Goal: Task Accomplishment & Management: Complete application form

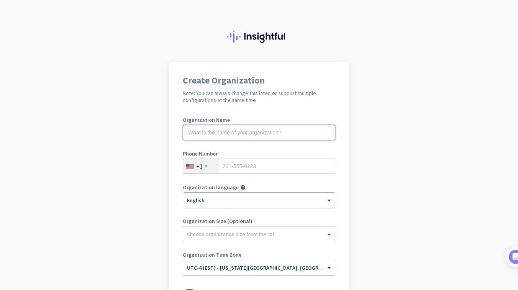
click at [262, 136] on input "text" at bounding box center [259, 132] width 152 height 15
type input "Mercor"
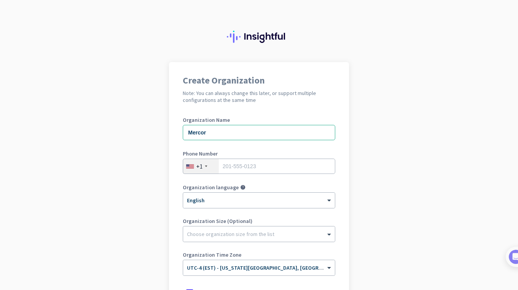
click at [290, 175] on div "Phone Number +1" at bounding box center [259, 166] width 152 height 31
click at [290, 172] on input "tel" at bounding box center [259, 166] width 152 height 15
type input "9377502393"
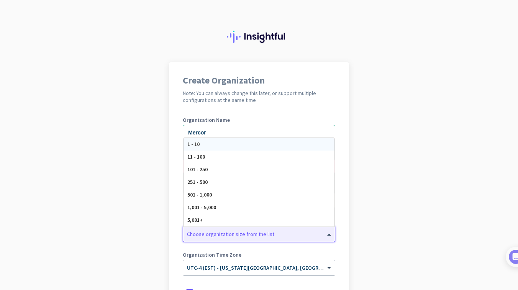
click at [246, 232] on div at bounding box center [259, 232] width 152 height 8
click at [406, 190] on app-onboarding-organization "Create Organization Note: You can always change this later, or support multiple…" at bounding box center [259, 228] width 518 height 332
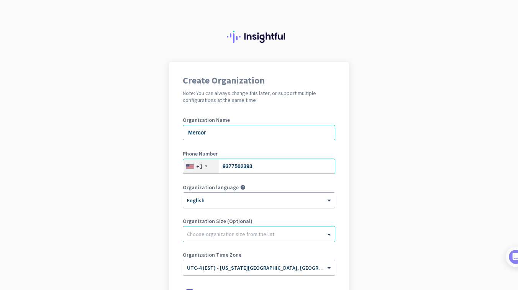
scroll to position [104, 0]
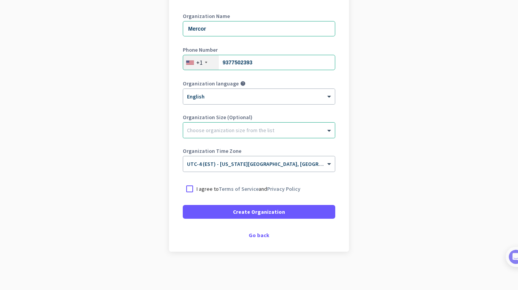
click at [200, 188] on p "I agree to Terms of Service and Privacy Policy" at bounding box center [249, 189] width 104 height 8
click at [0, 0] on input "I agree to Terms of Service and Privacy Policy" at bounding box center [0, 0] width 0 height 0
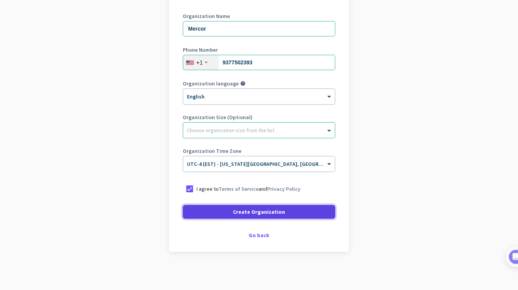
click at [228, 208] on span at bounding box center [259, 212] width 152 height 18
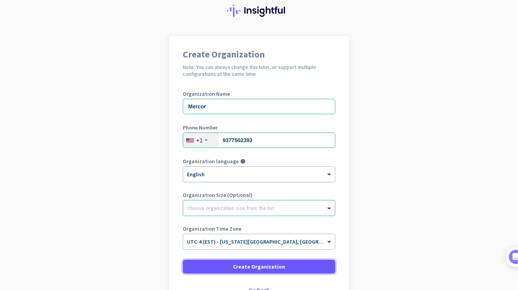
scroll to position [20, 0]
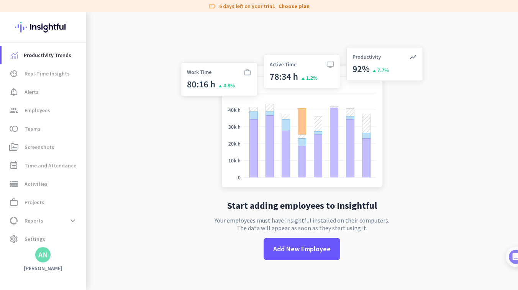
click at [213, 108] on img at bounding box center [302, 119] width 254 height 152
click at [45, 68] on link "av_timer Real-Time Insights" at bounding box center [44, 73] width 84 height 18
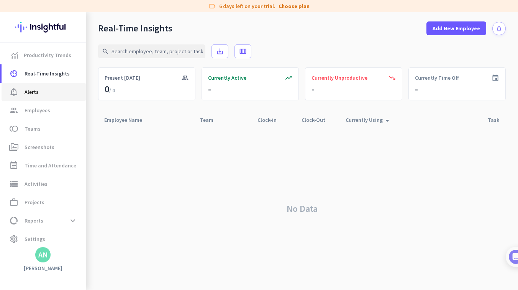
click at [48, 87] on span "notification_important Alerts" at bounding box center [44, 91] width 72 height 9
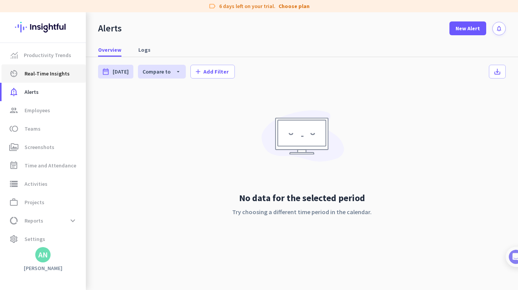
click at [48, 64] on link "av_timer Real-Time Insights" at bounding box center [44, 73] width 84 height 18
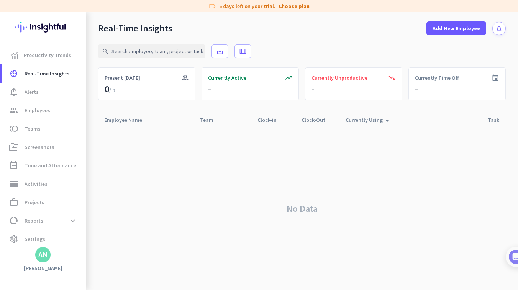
click at [48, 40] on img at bounding box center [43, 27] width 56 height 30
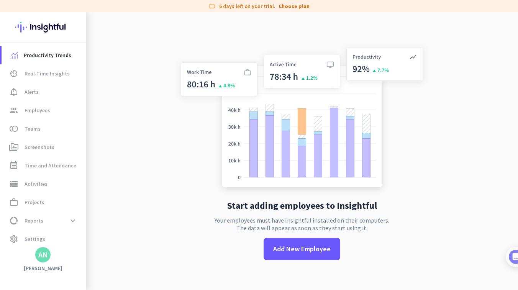
click at [44, 252] on div "AN" at bounding box center [43, 255] width 10 height 8
click at [83, 242] on span "Sign out" at bounding box center [84, 240] width 46 height 7
